Goal: Transaction & Acquisition: Purchase product/service

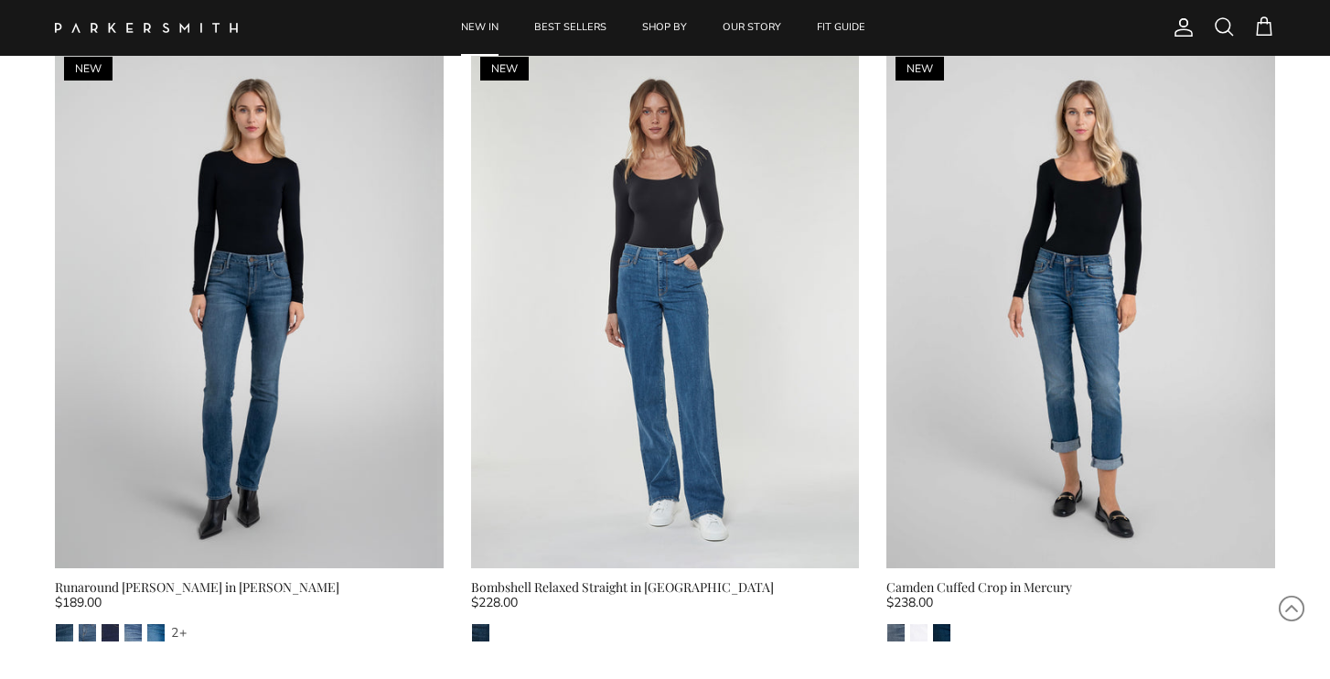
scroll to position [2721, 0]
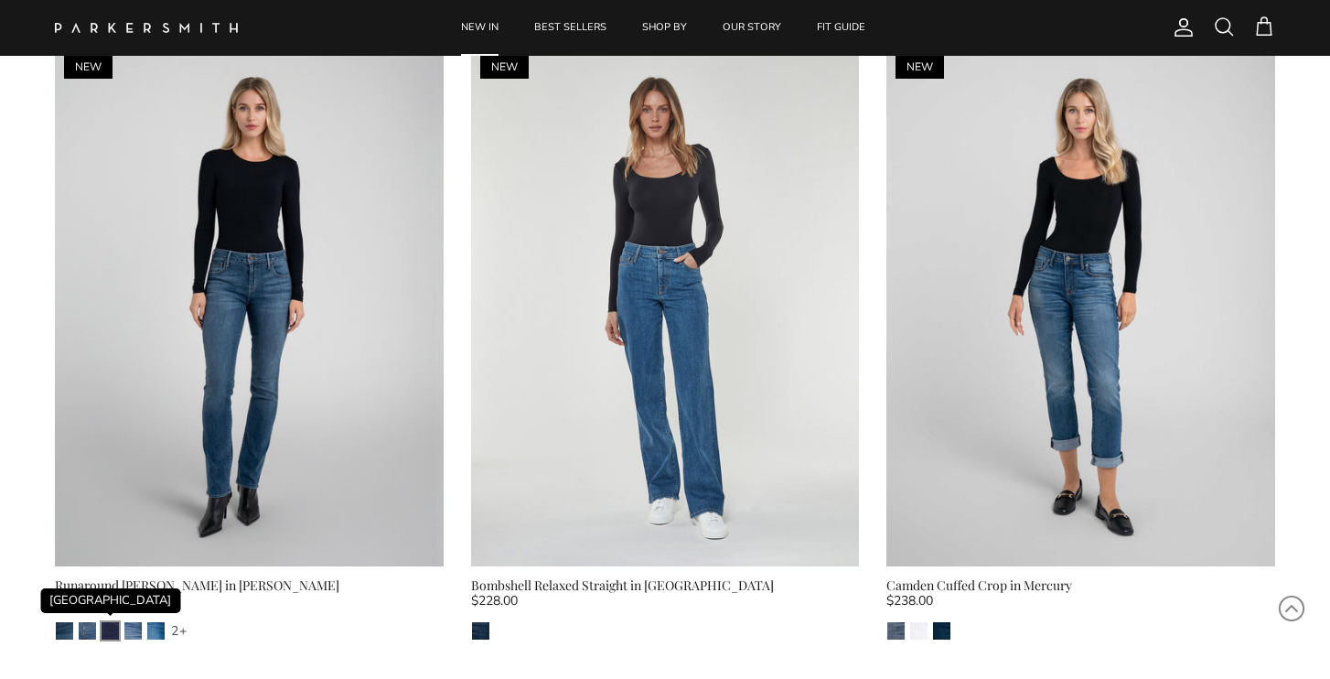
click at [110, 622] on img "Camden" at bounding box center [110, 630] width 17 height 17
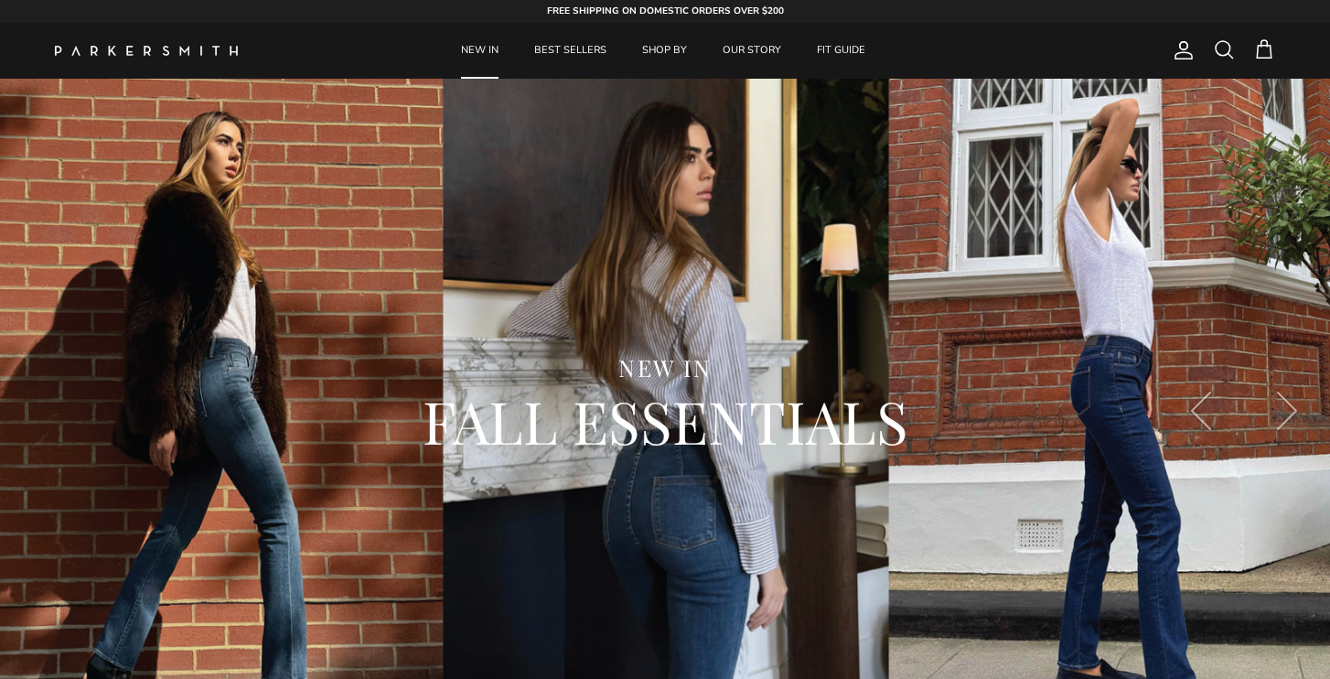
scroll to position [0, 0]
click at [567, 45] on link "BEST SELLERS" at bounding box center [570, 51] width 105 height 56
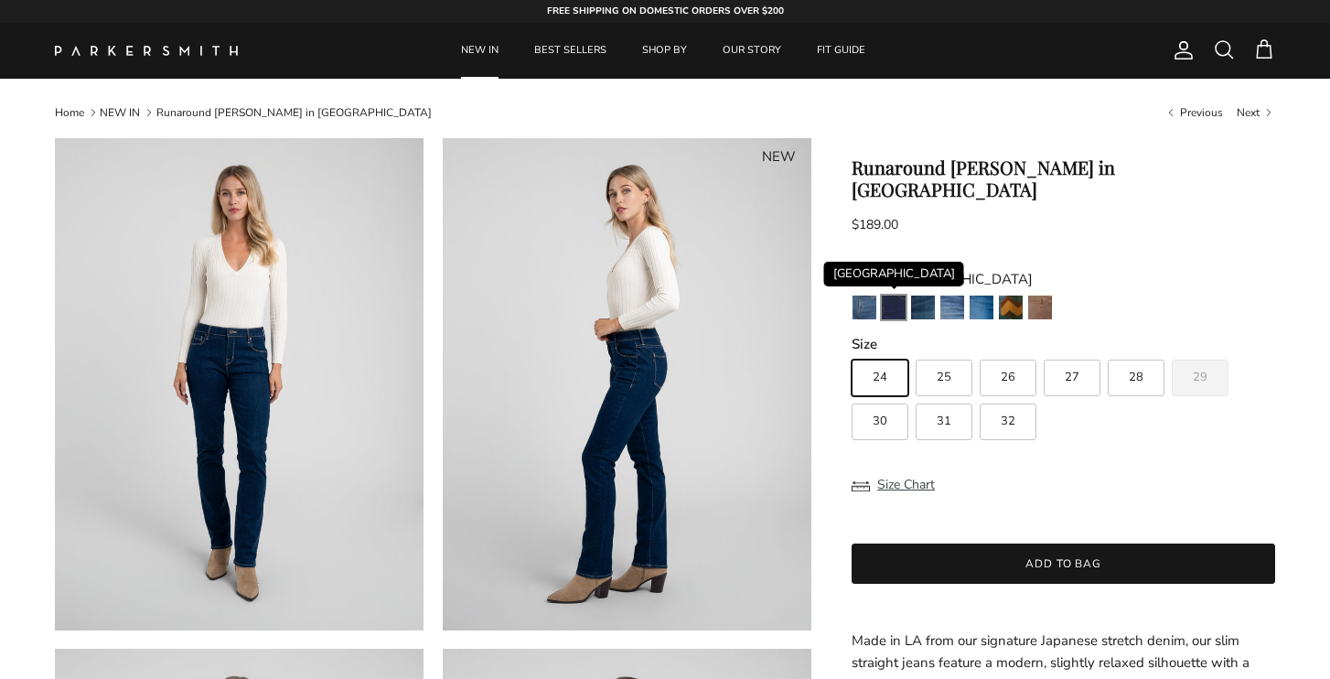
click at [897, 295] on img "Camden" at bounding box center [894, 307] width 24 height 24
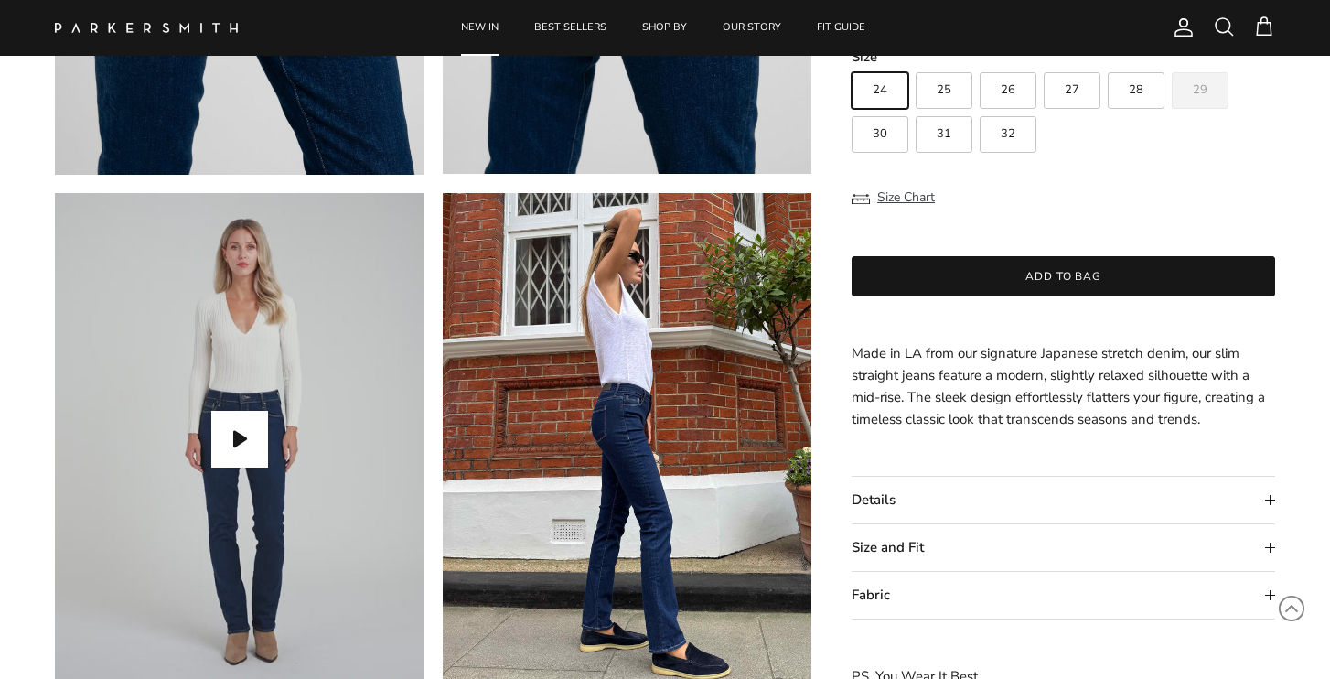
scroll to position [1495, 0]
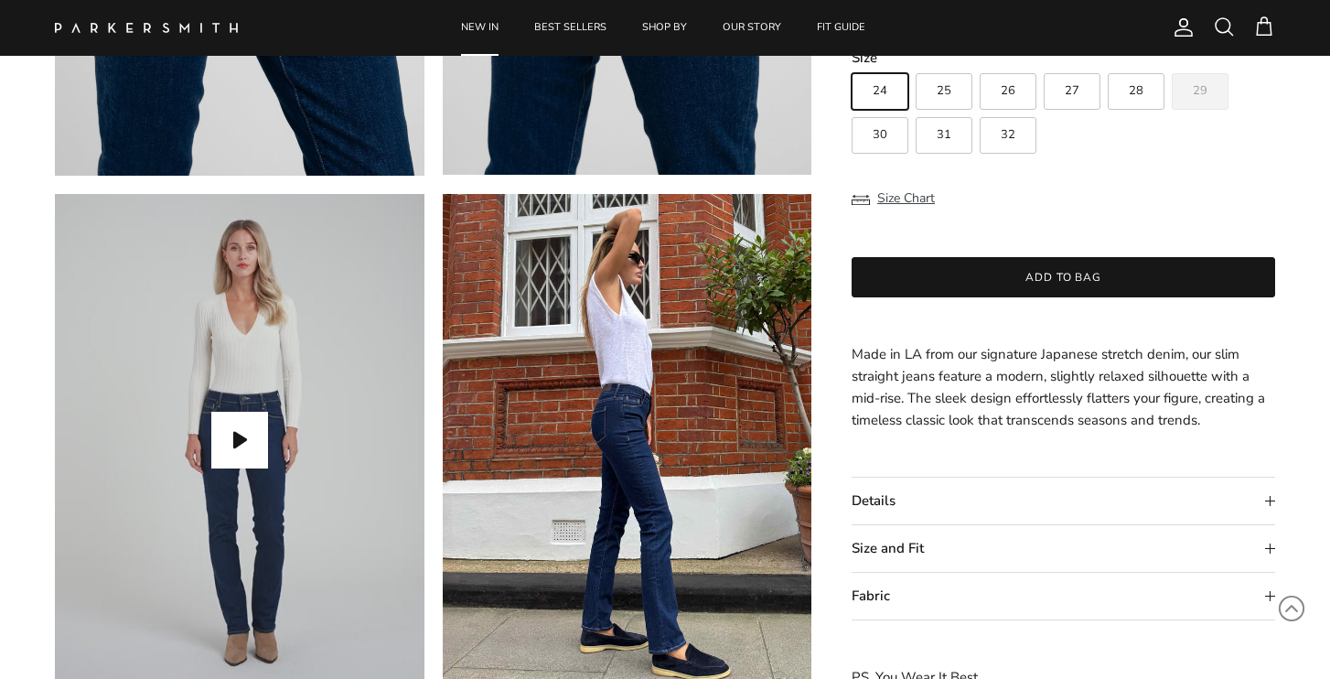
click at [949, 532] on summary "Size and Fit" at bounding box center [1064, 548] width 424 height 47
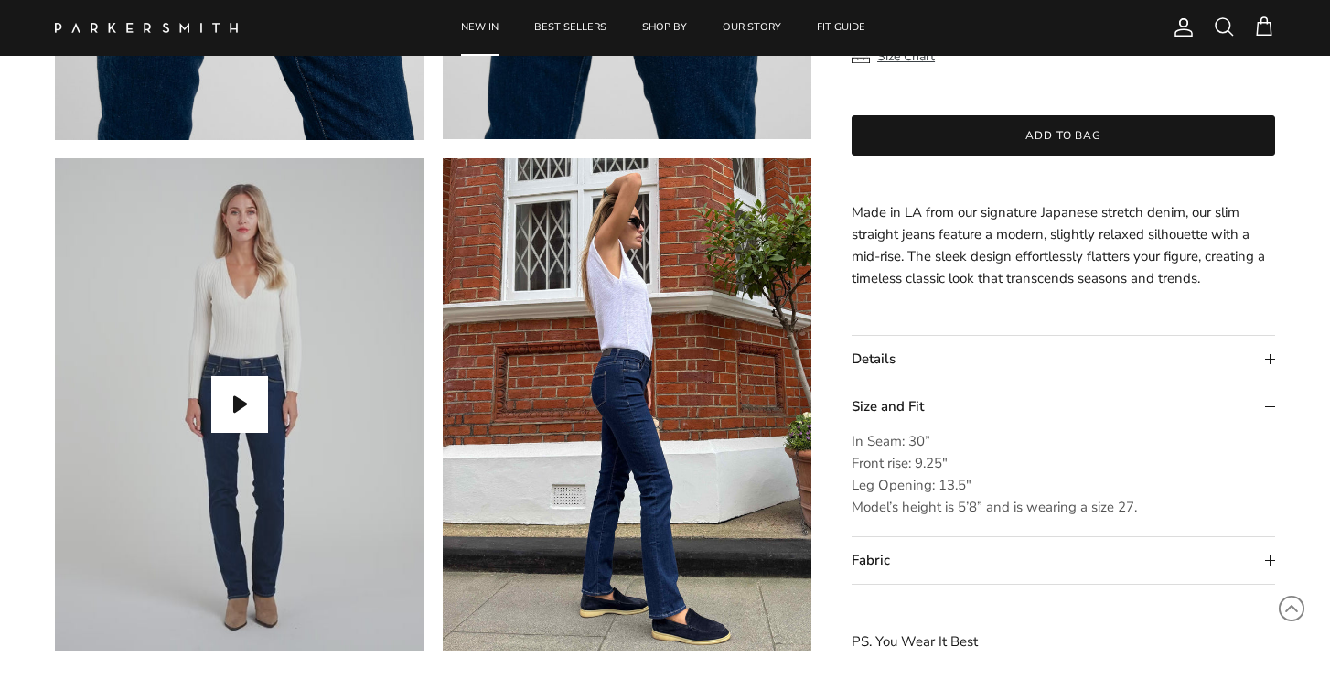
scroll to position [1531, 0]
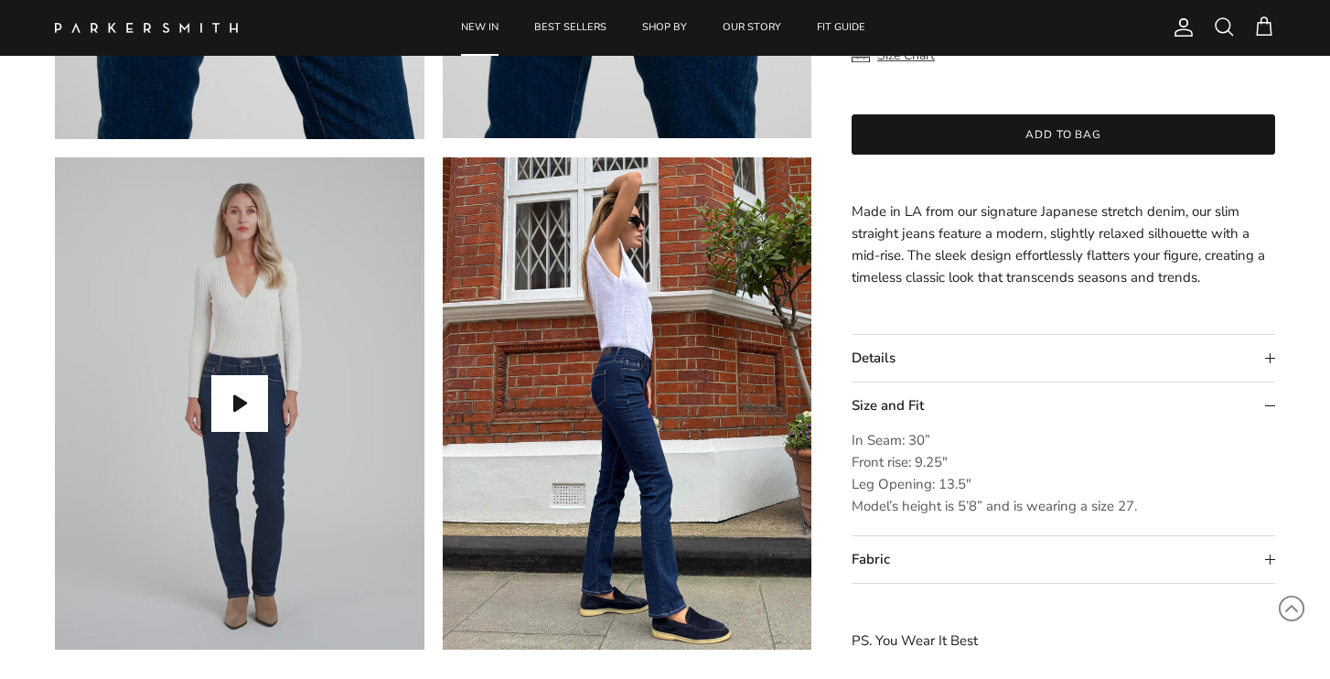
click at [942, 556] on summary "Fabric" at bounding box center [1064, 559] width 424 height 47
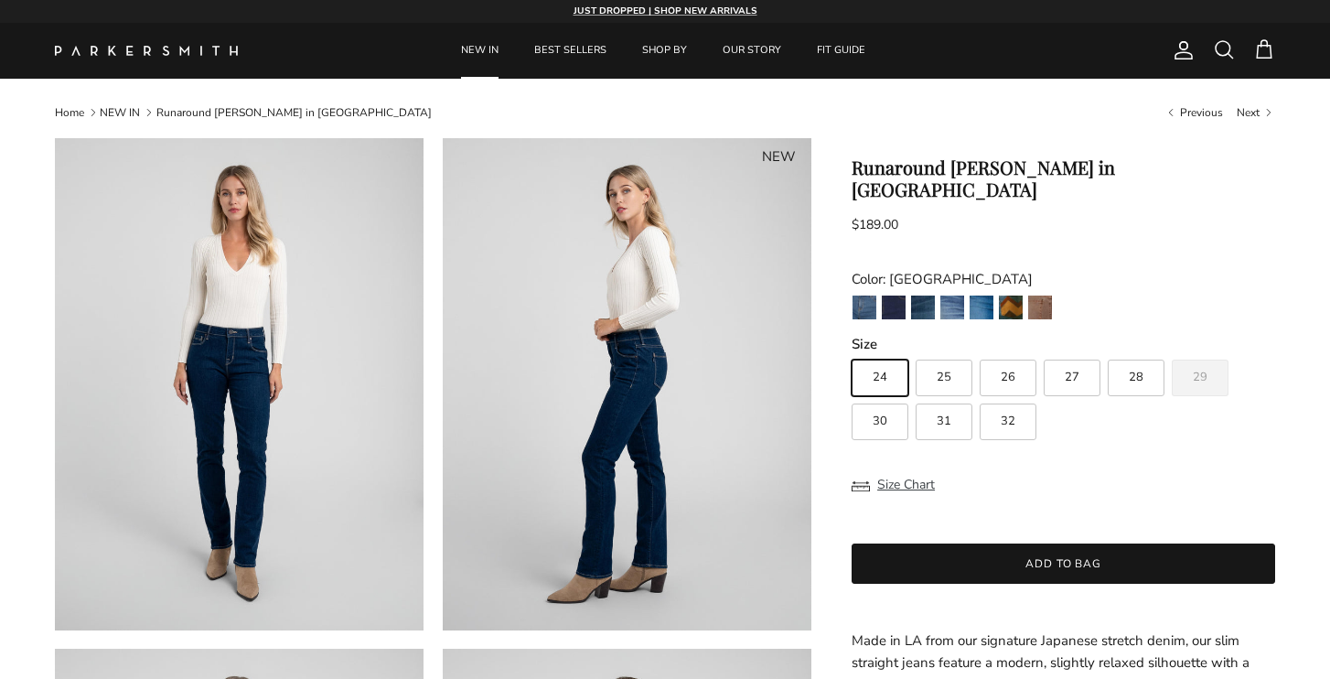
scroll to position [0, 0]
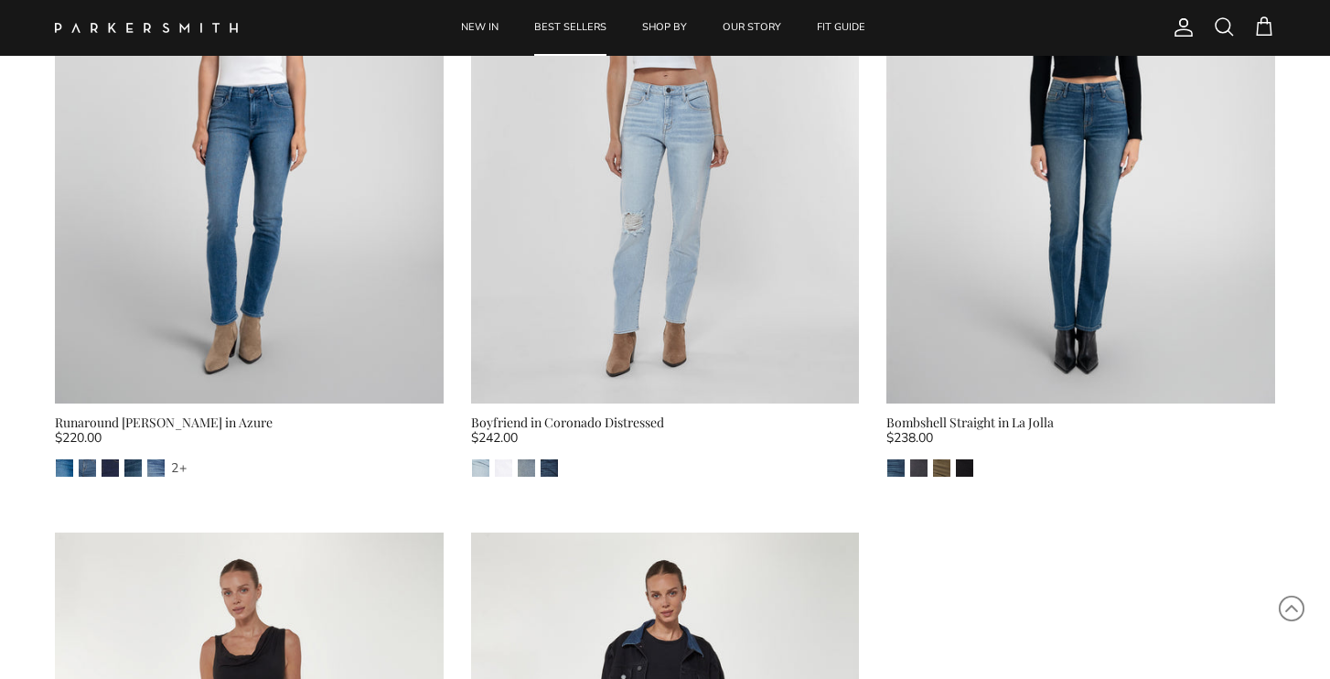
scroll to position [4177, 0]
click at [176, 459] on div "2+" at bounding box center [178, 467] width 17 height 17
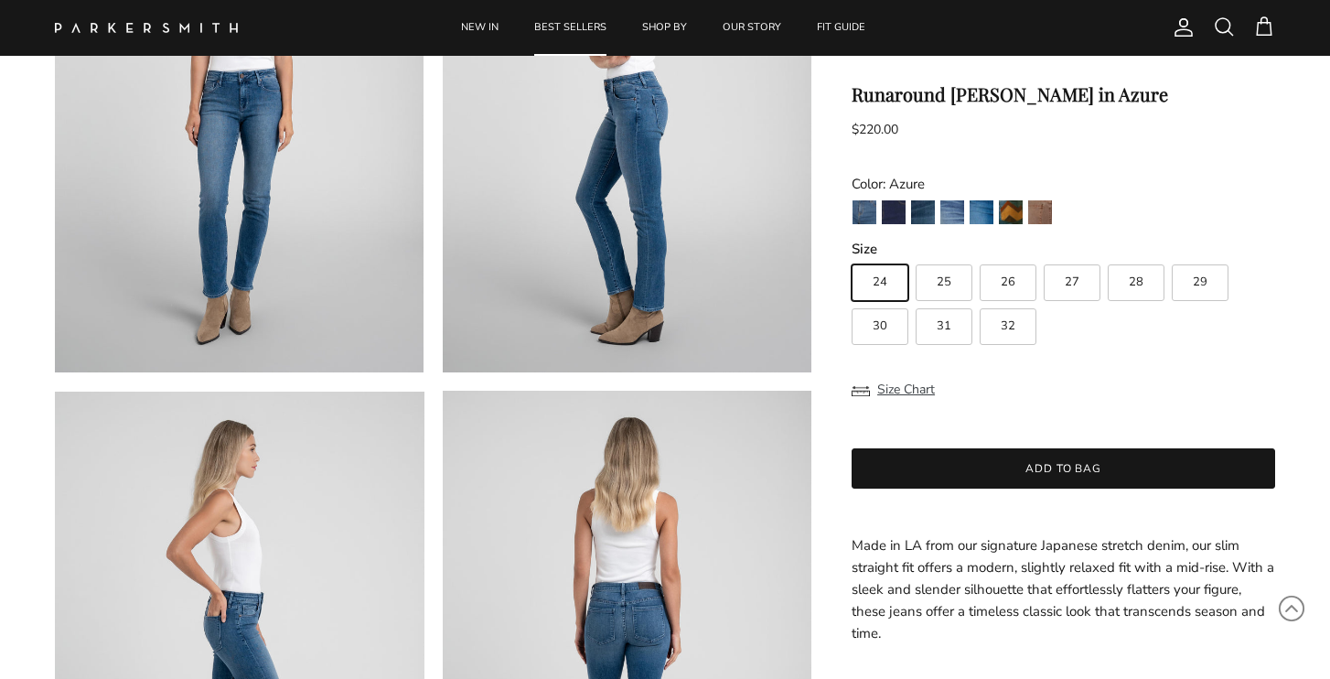
scroll to position [273, 0]
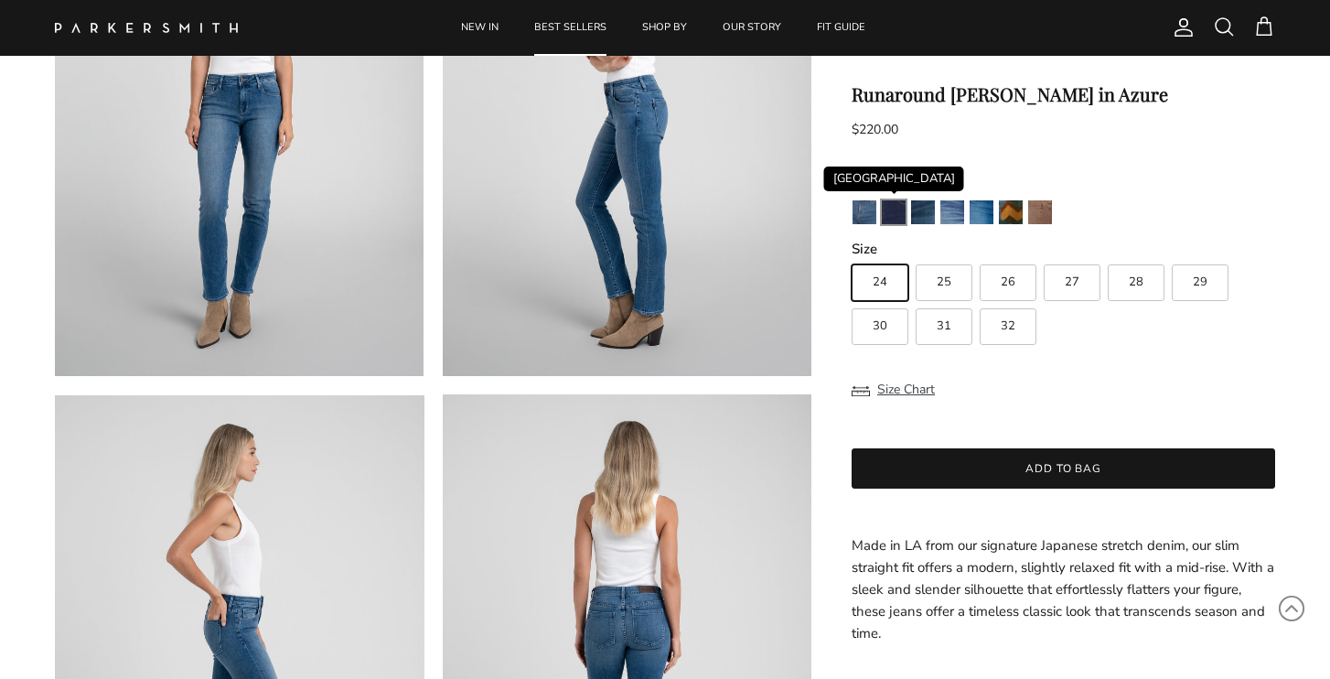
click at [889, 214] on img "Camden" at bounding box center [894, 212] width 24 height 24
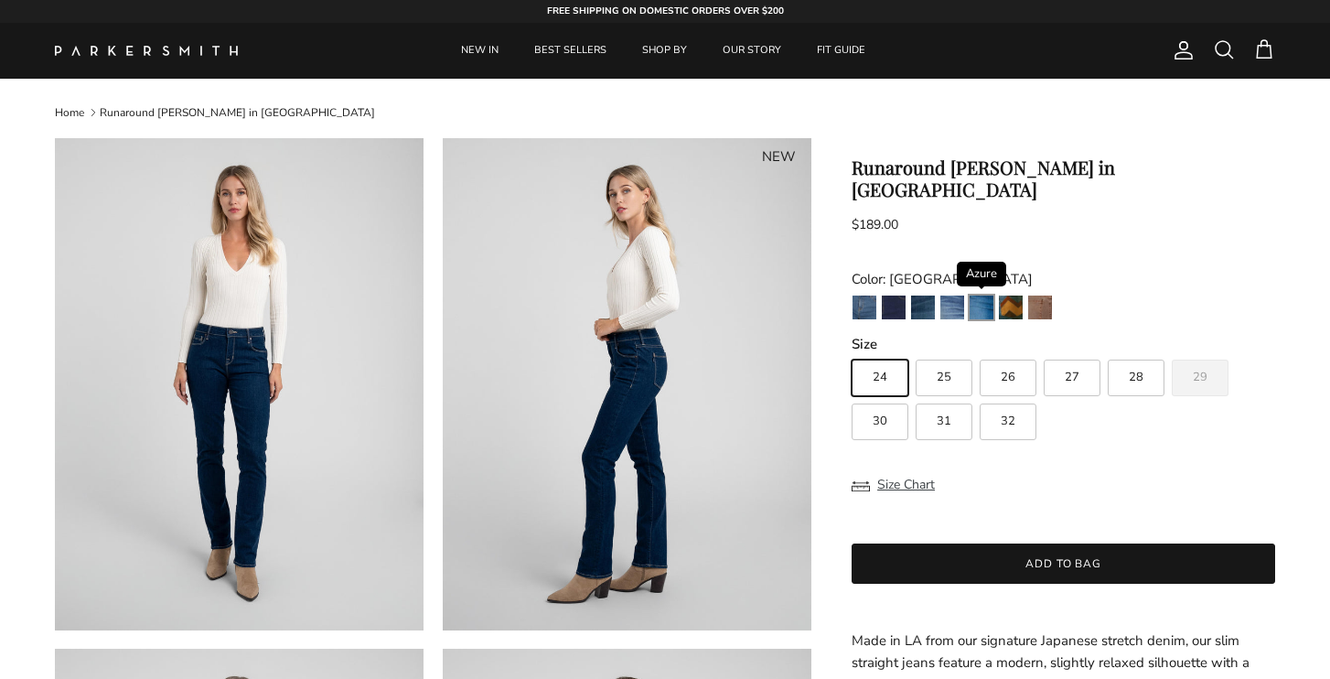
click at [978, 295] on img "Azure" at bounding box center [982, 307] width 24 height 24
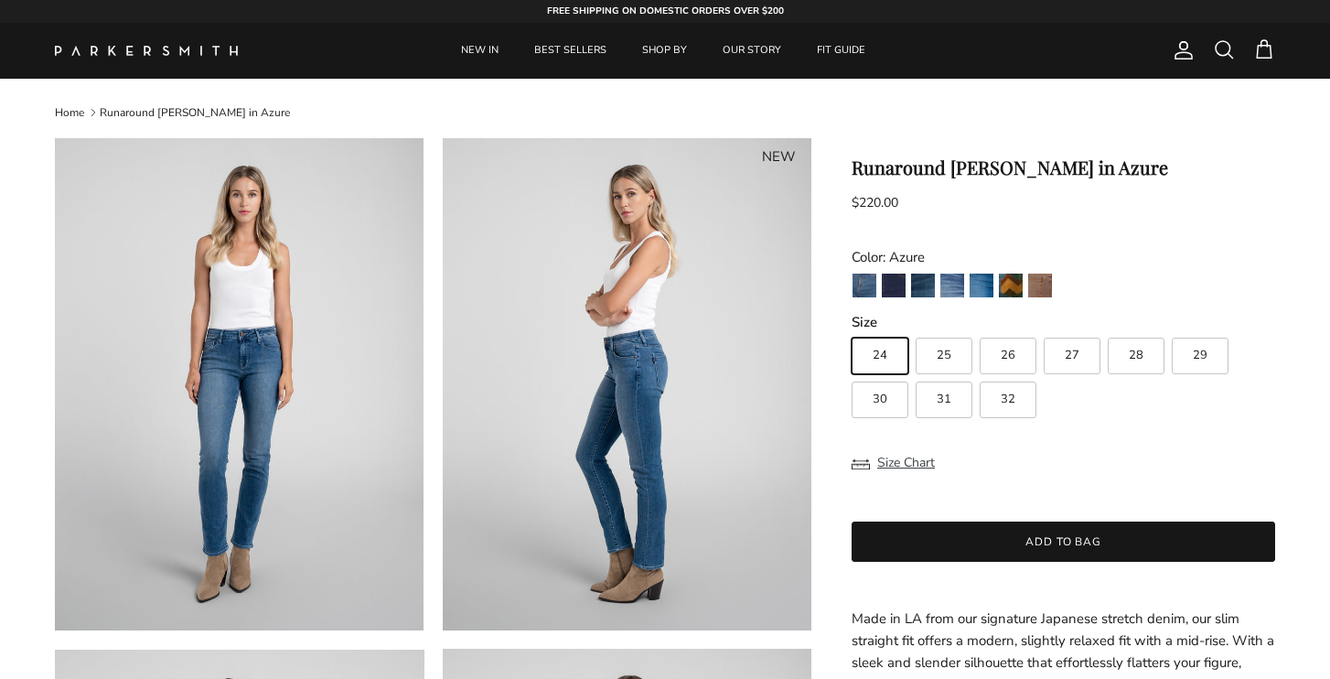
click at [1134, 358] on span "28" at bounding box center [1136, 355] width 15 height 12
click at [852, 330] on input "28" at bounding box center [851, 329] width 1 height 1
radio input "true"
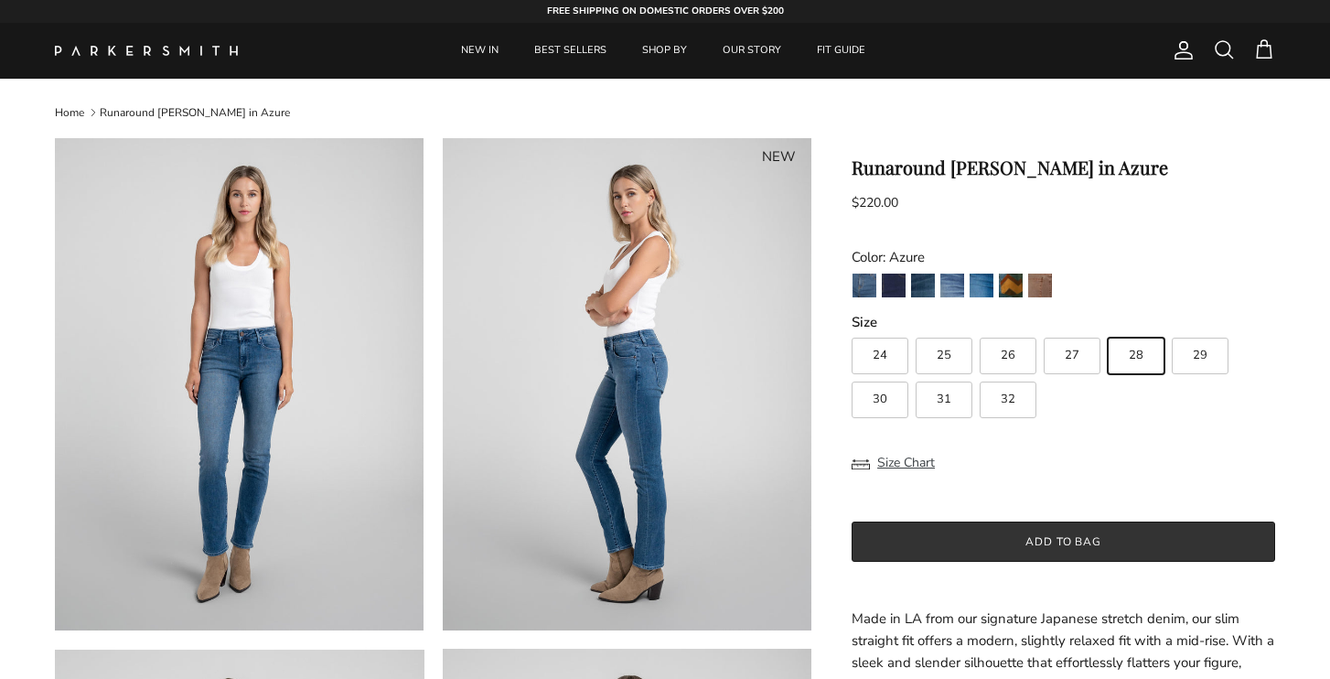
click at [1073, 536] on button "Add to bag" at bounding box center [1064, 541] width 424 height 40
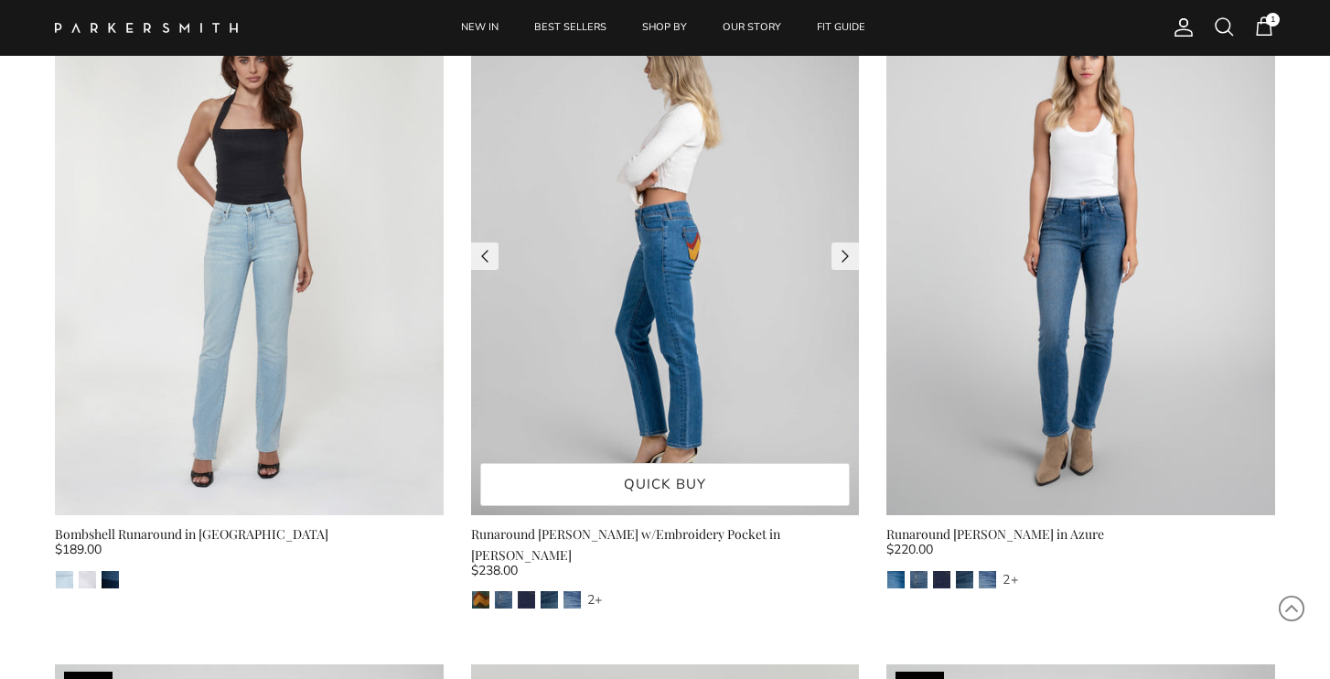
scroll to position [1459, 0]
